Goal: Information Seeking & Learning: Learn about a topic

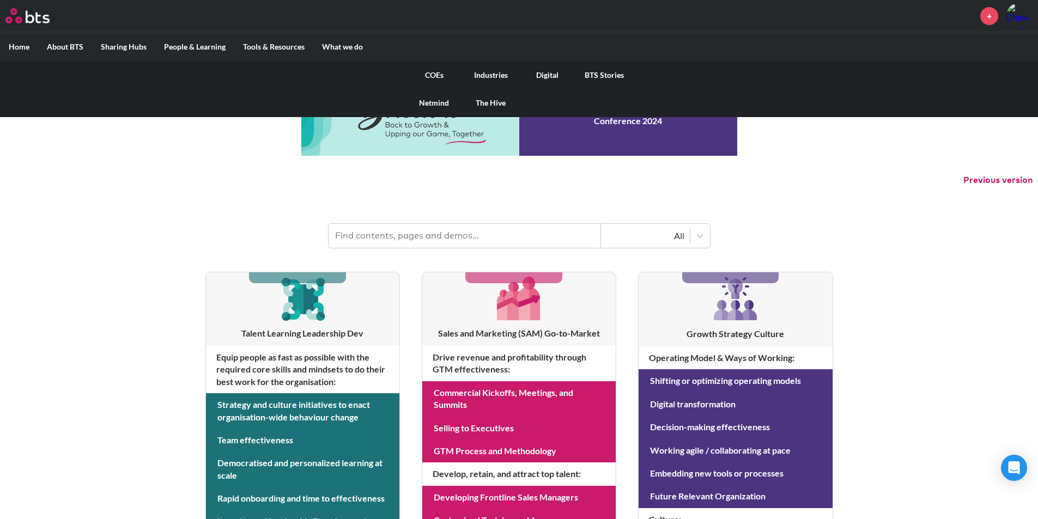
click at [436, 75] on link "COEs" at bounding box center [434, 75] width 57 height 28
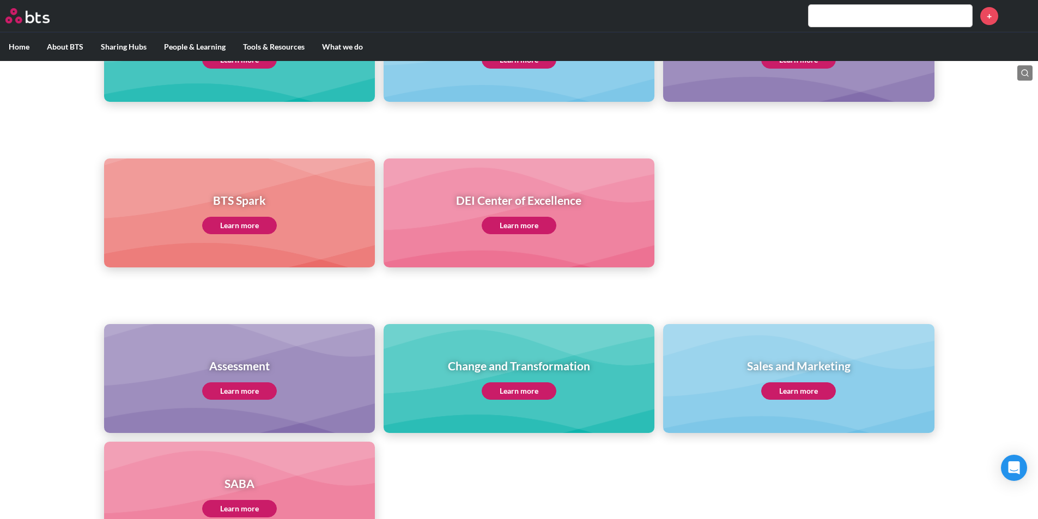
scroll to position [327, 0]
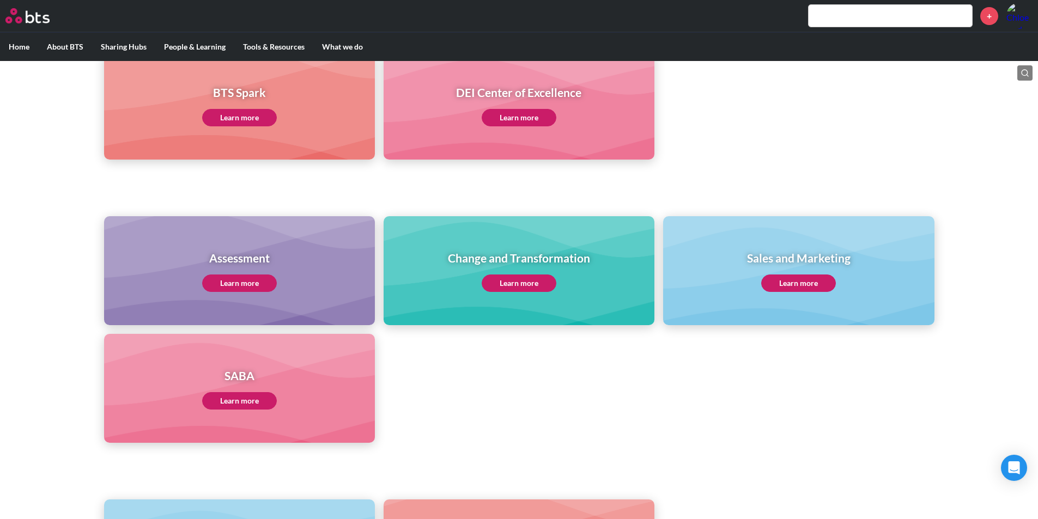
click at [802, 279] on link "Learn more" at bounding box center [798, 283] width 75 height 17
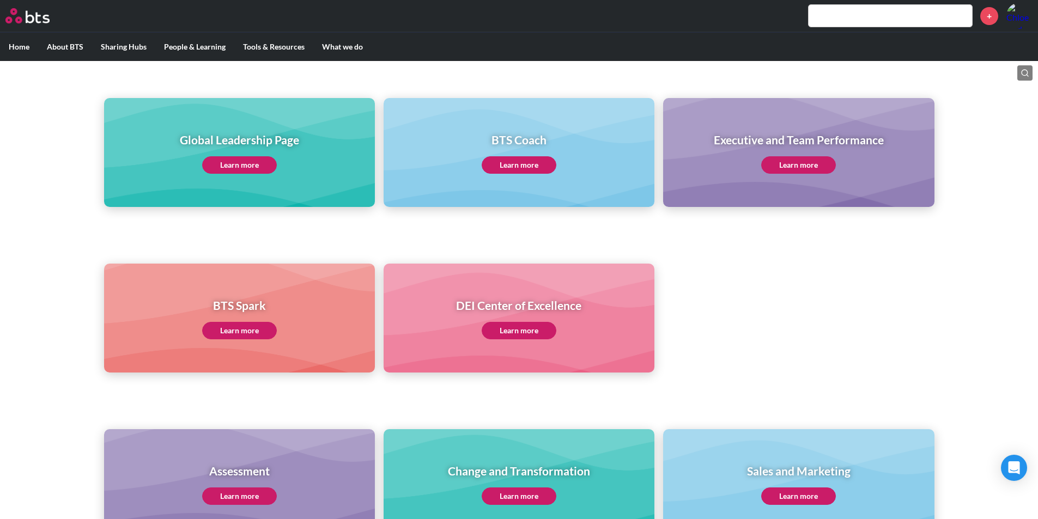
scroll to position [0, 0]
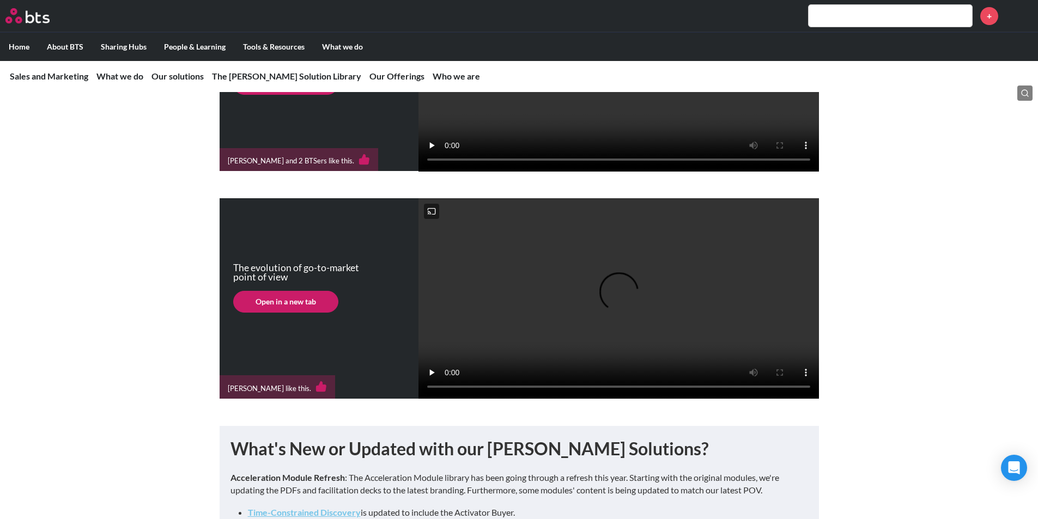
scroll to position [390, 0]
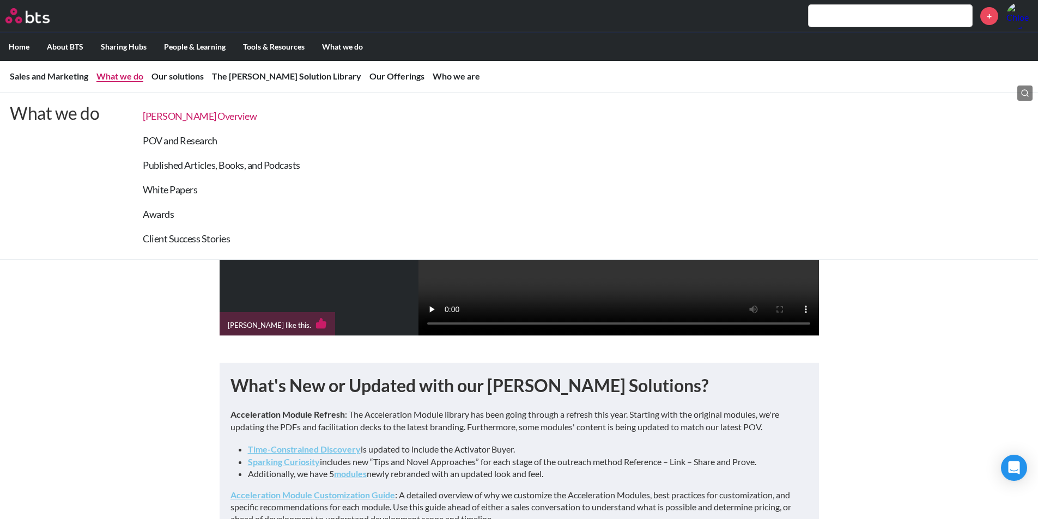
click at [172, 116] on link "SAM Overview" at bounding box center [200, 116] width 114 height 12
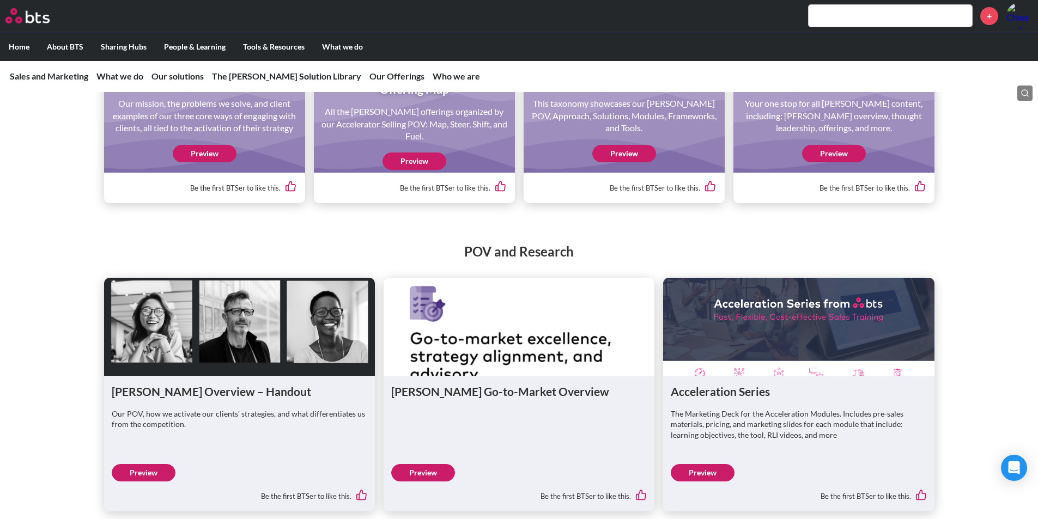
scroll to position [1193, 0]
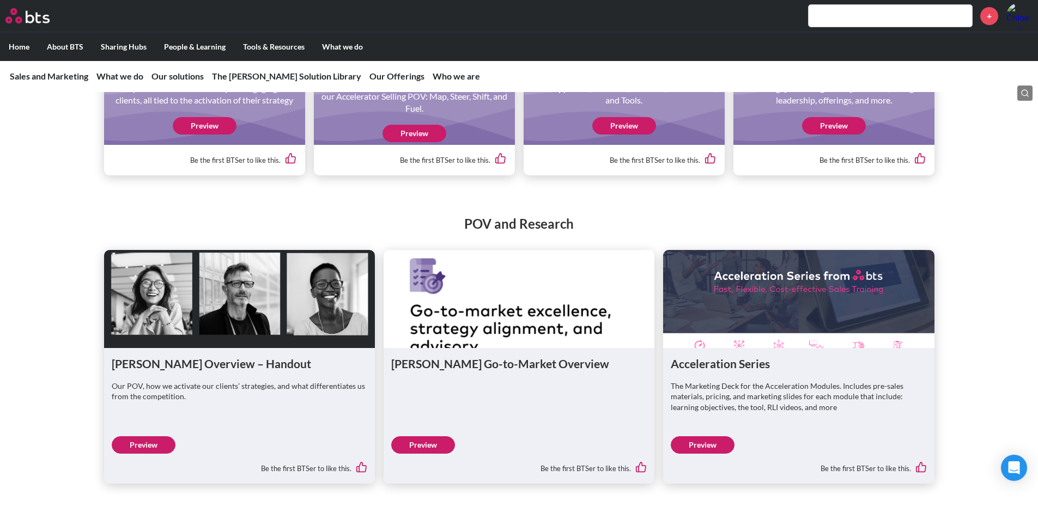
click at [137, 454] on link "Preview" at bounding box center [144, 445] width 64 height 17
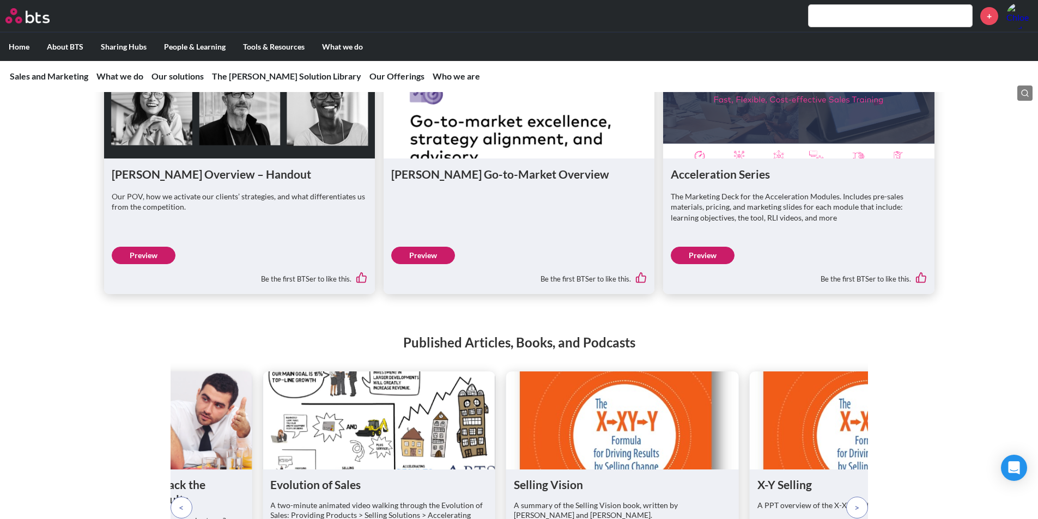
scroll to position [1357, 0]
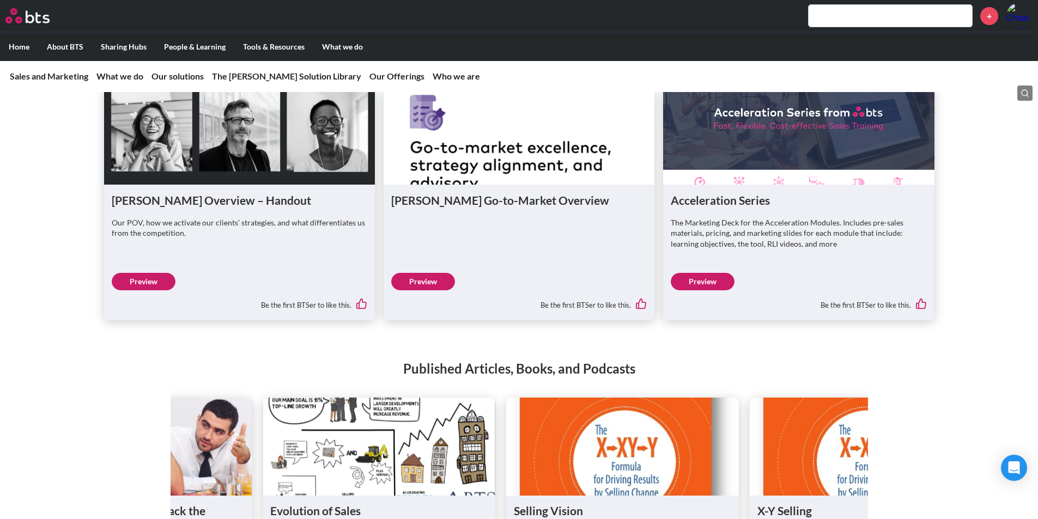
click at [412, 291] on link "Preview" at bounding box center [423, 281] width 64 height 17
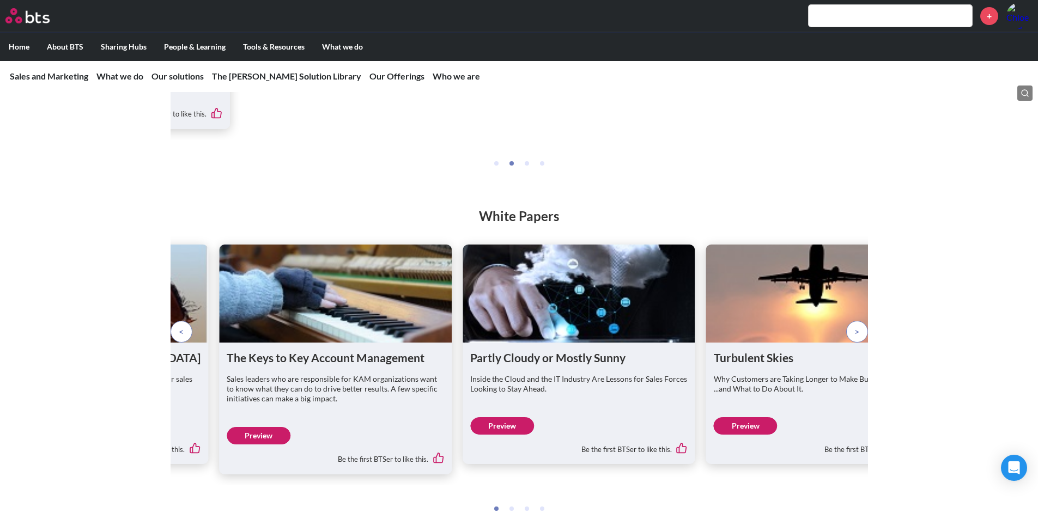
scroll to position [2011, 0]
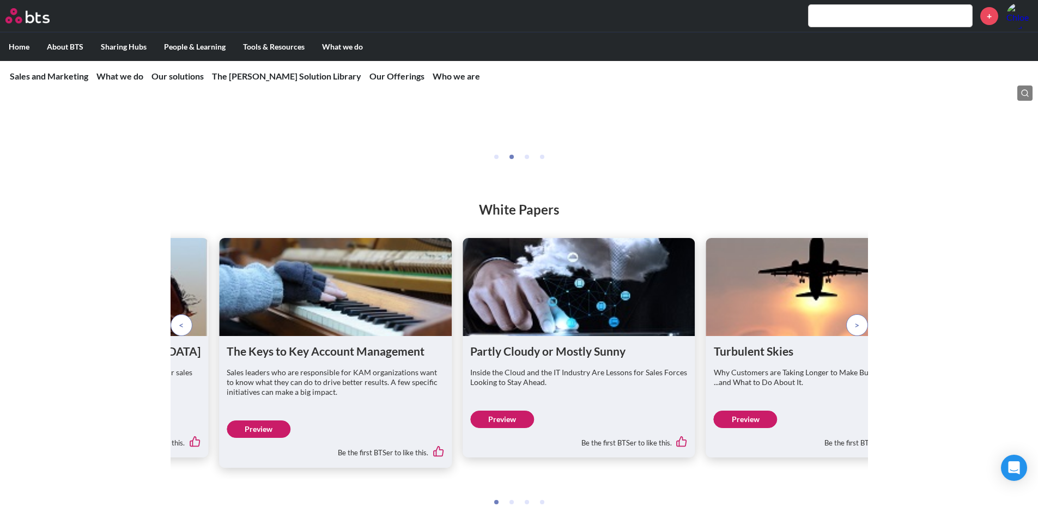
click at [862, 336] on p at bounding box center [857, 326] width 22 height 22
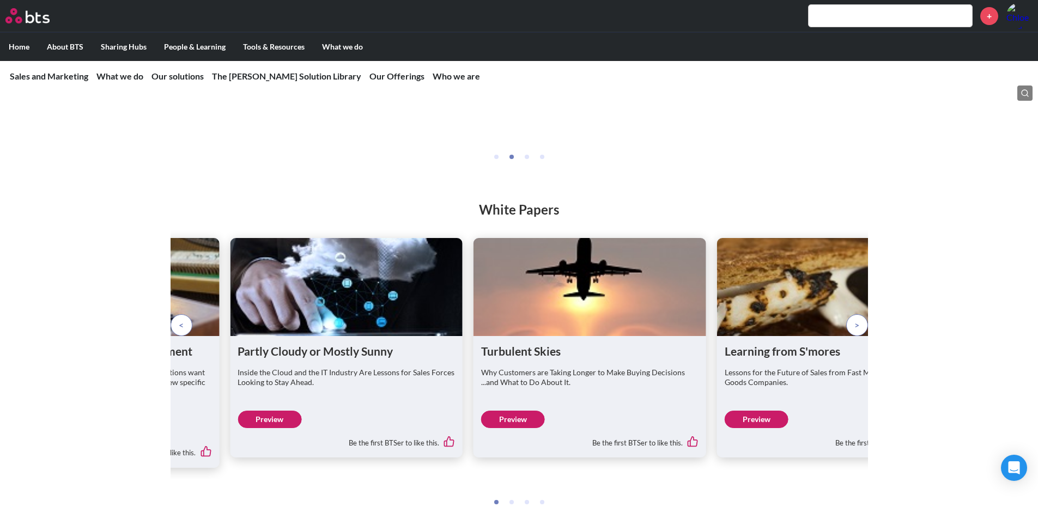
click at [862, 336] on p at bounding box center [857, 326] width 22 height 22
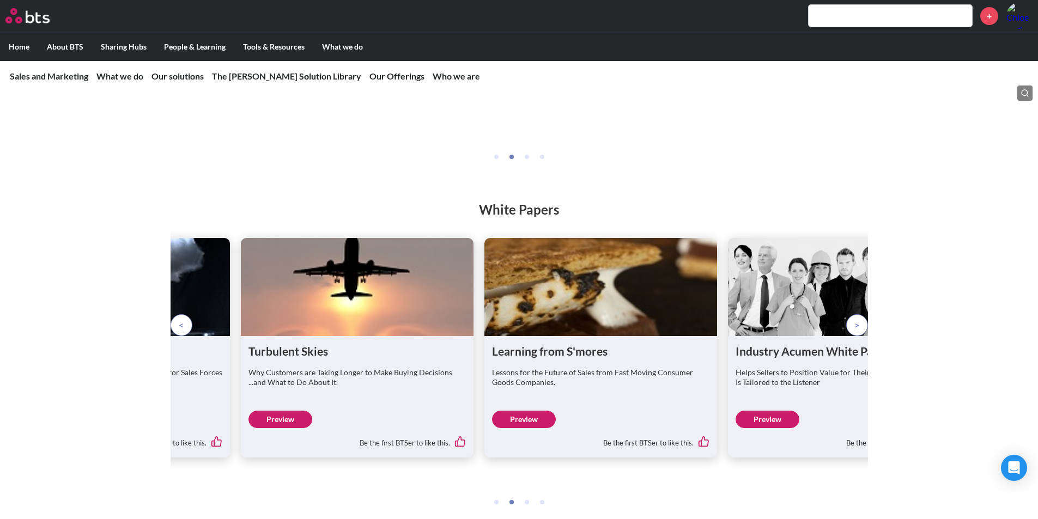
click at [862, 336] on p at bounding box center [857, 326] width 22 height 22
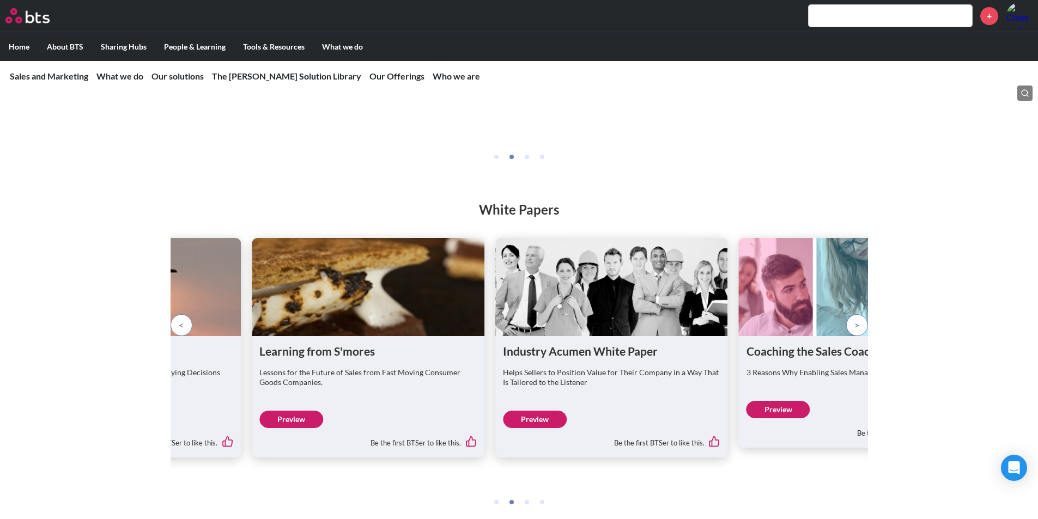
click at [862, 336] on p at bounding box center [857, 326] width 22 height 22
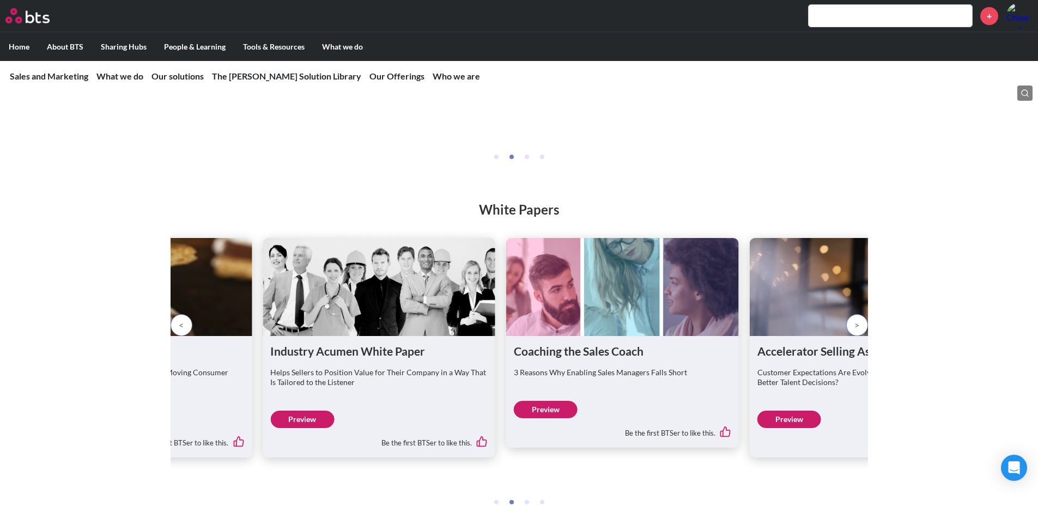
click at [862, 336] on p at bounding box center [857, 326] width 22 height 22
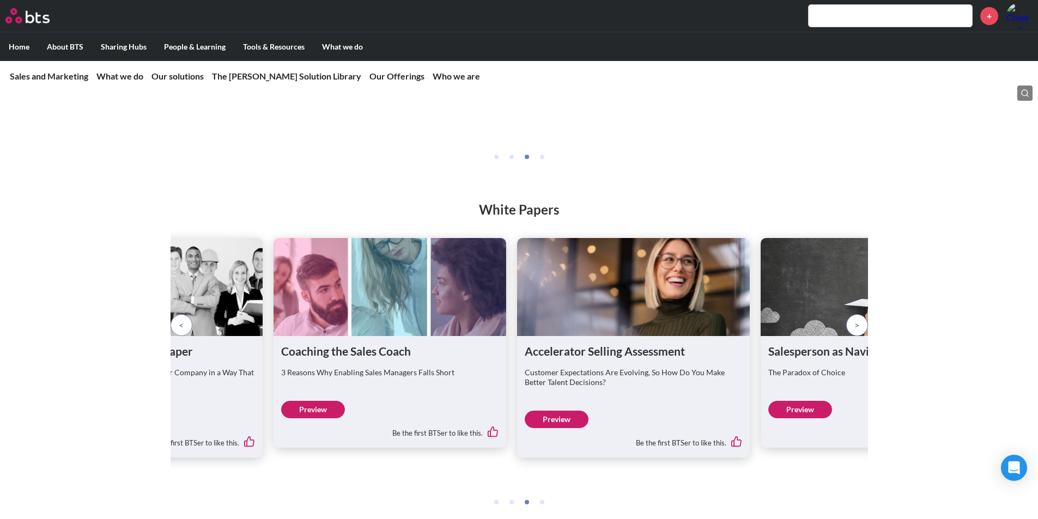
click at [862, 336] on p at bounding box center [857, 326] width 22 height 22
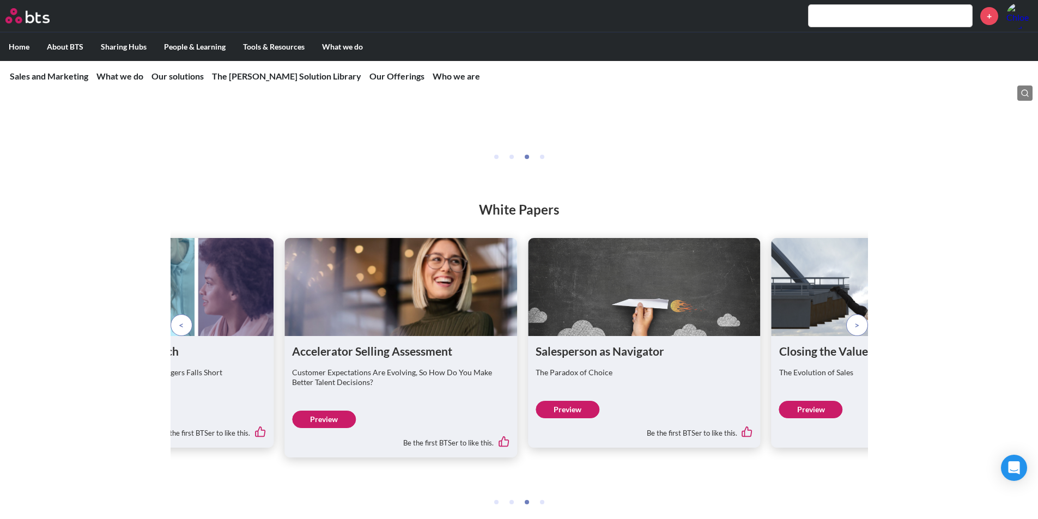
click at [862, 336] on p at bounding box center [857, 326] width 22 height 22
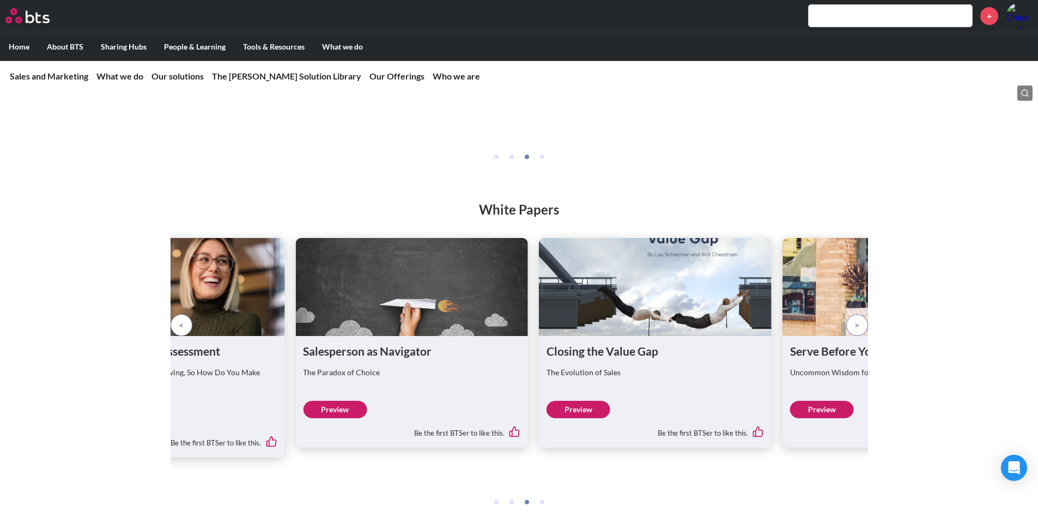
click at [862, 336] on p at bounding box center [857, 326] width 22 height 22
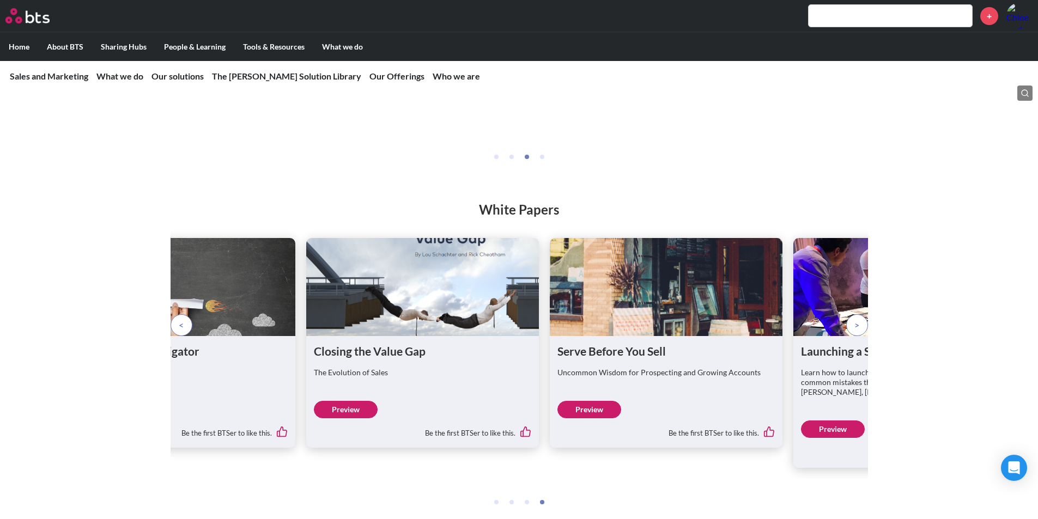
click at [862, 336] on p at bounding box center [857, 326] width 22 height 22
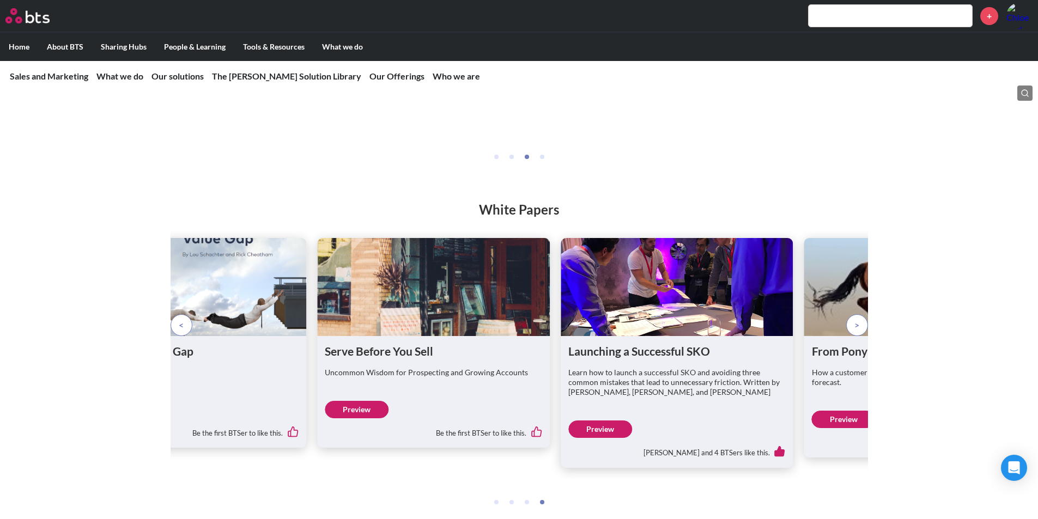
click at [862, 336] on p at bounding box center [857, 326] width 22 height 22
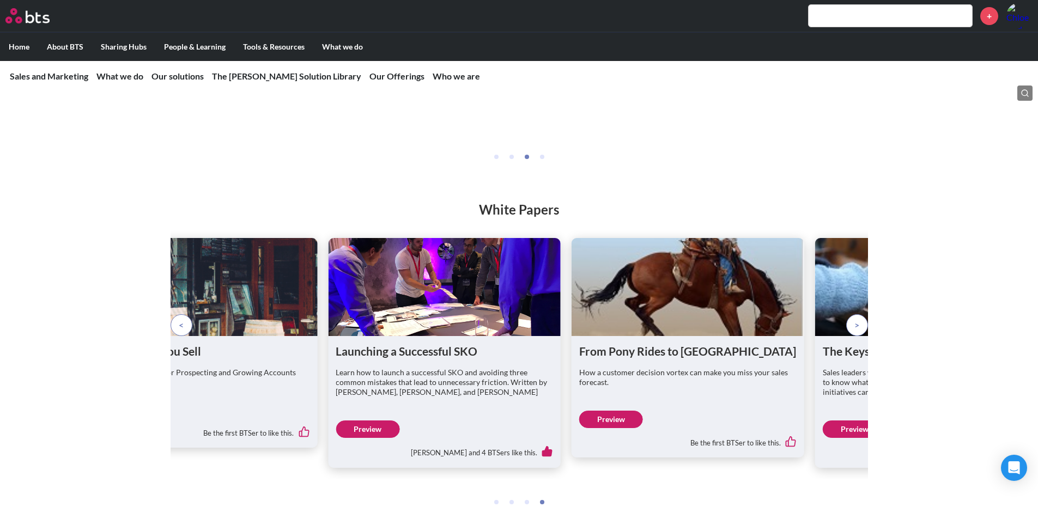
click at [862, 336] on p at bounding box center [857, 326] width 22 height 22
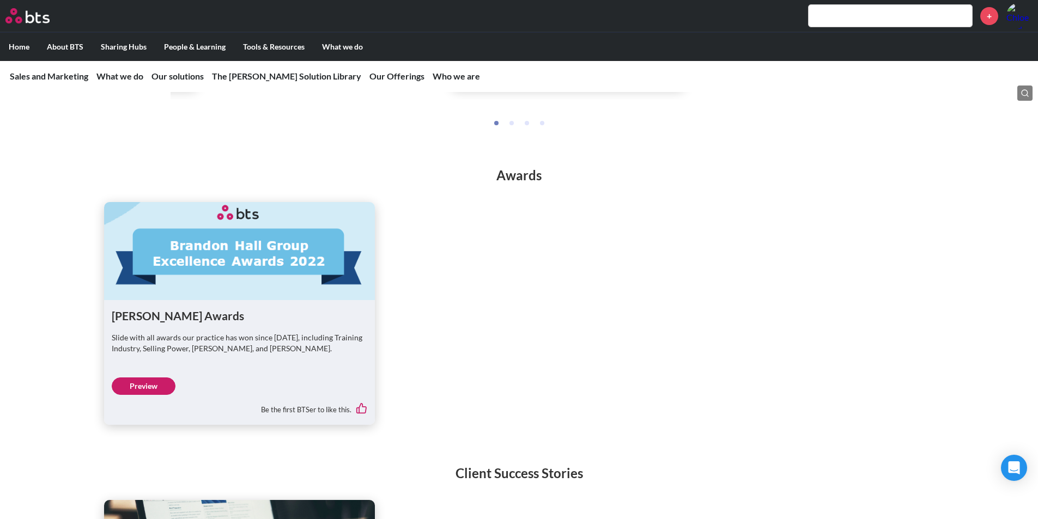
scroll to position [2392, 0]
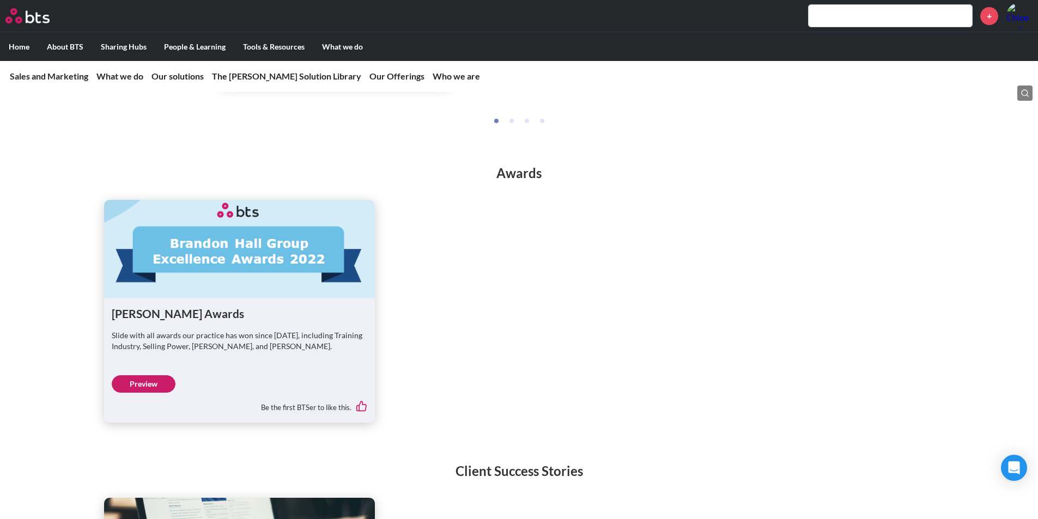
click at [142, 393] on link "Preview" at bounding box center [144, 384] width 64 height 17
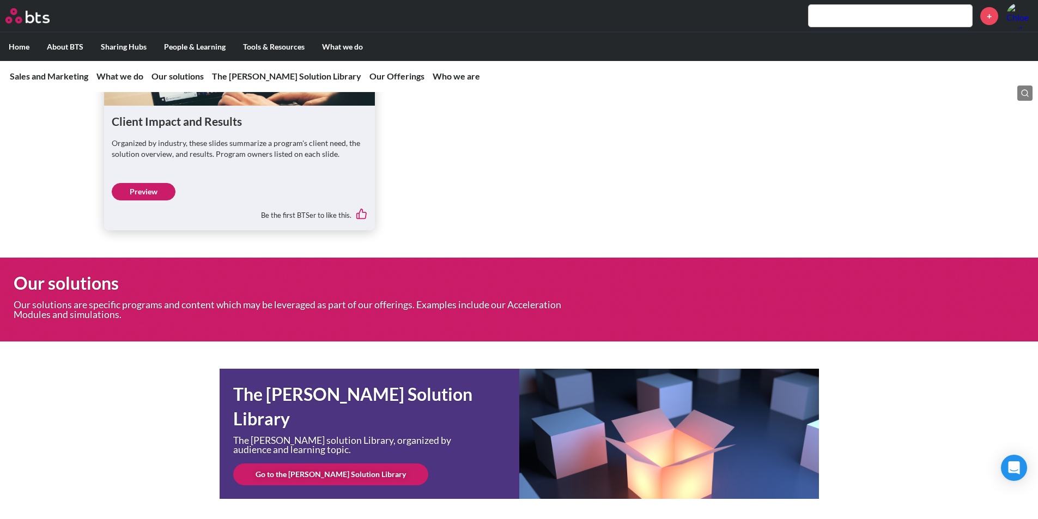
scroll to position [2828, 0]
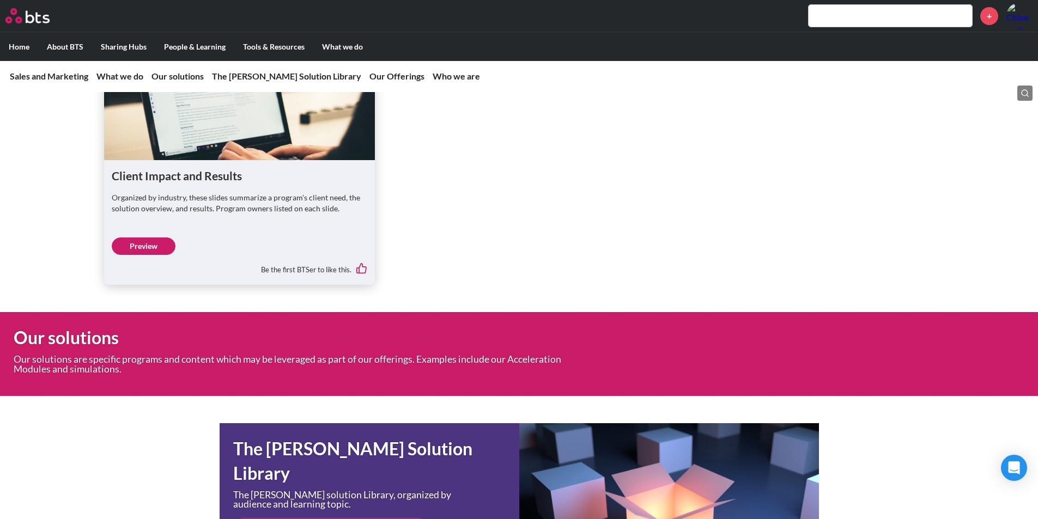
click at [138, 255] on link "Preview" at bounding box center [144, 246] width 64 height 17
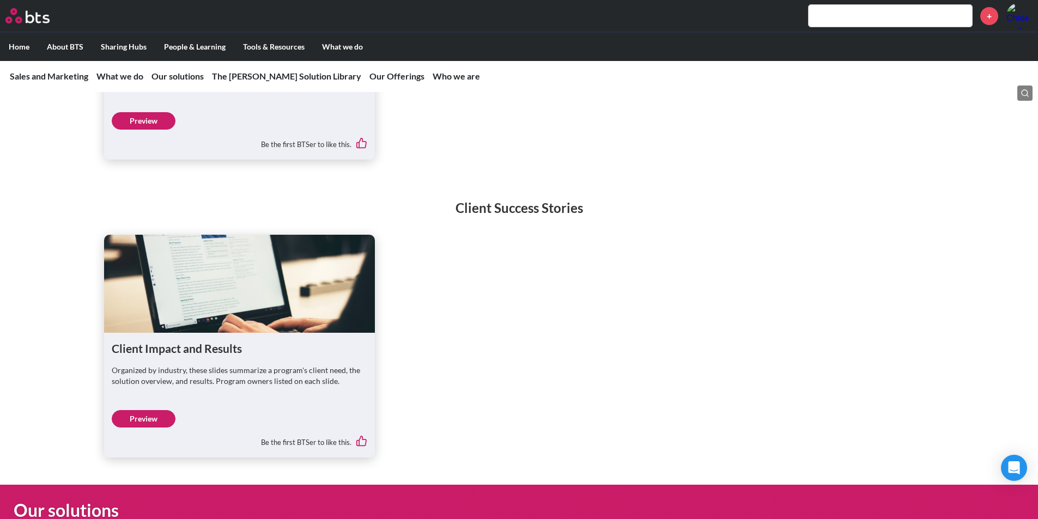
scroll to position [2637, 0]
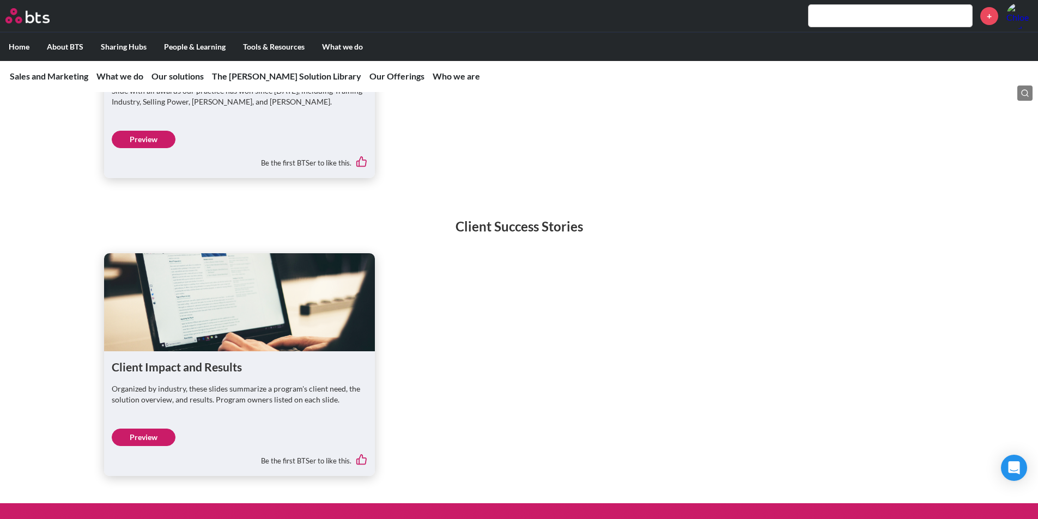
click at [136, 446] on link "Preview" at bounding box center [144, 437] width 64 height 17
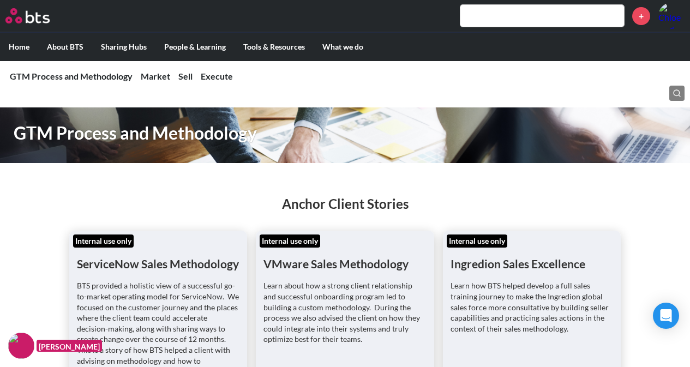
scroll to position [872, 0]
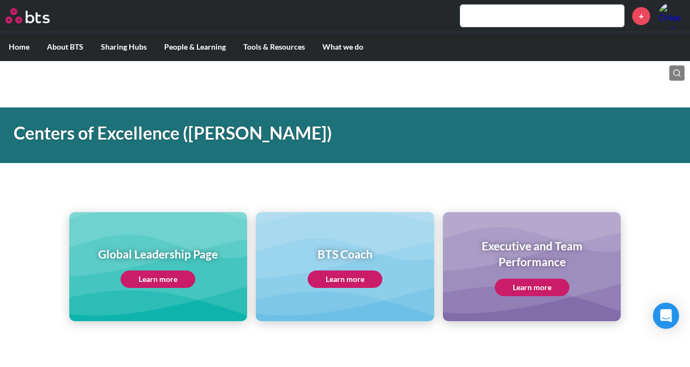
scroll to position [491, 0]
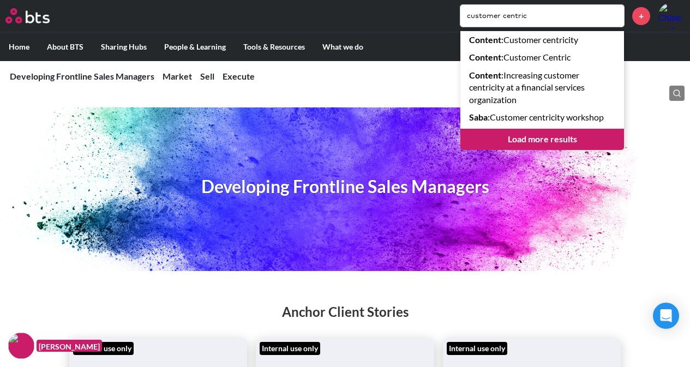
scroll to position [2706, 0]
